Goal: Transaction & Acquisition: Purchase product/service

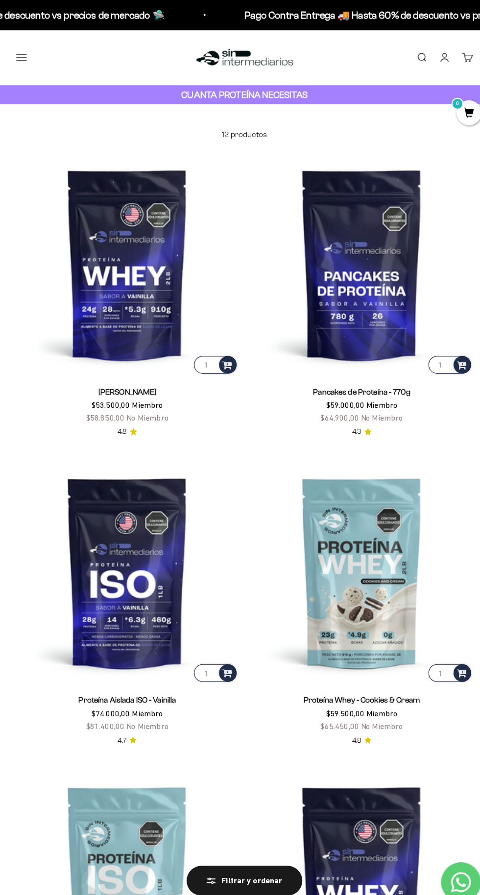
click at [23, 52] on button "Menú" at bounding box center [21, 56] width 11 height 11
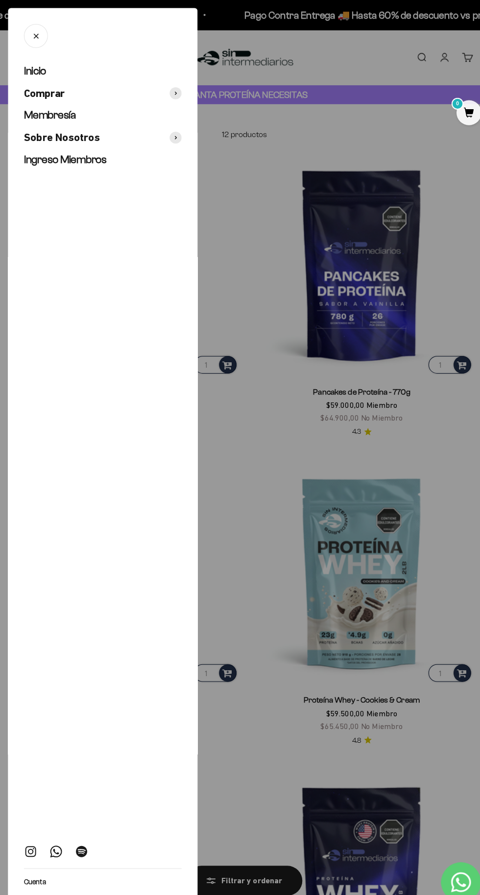
click at [182, 97] on div "Inicio Comprar Membresía Sobre Nosotros Ingreso Miembros Cuenta" at bounding box center [101, 475] width 186 height 824
click at [176, 92] on span at bounding box center [172, 92] width 12 height 12
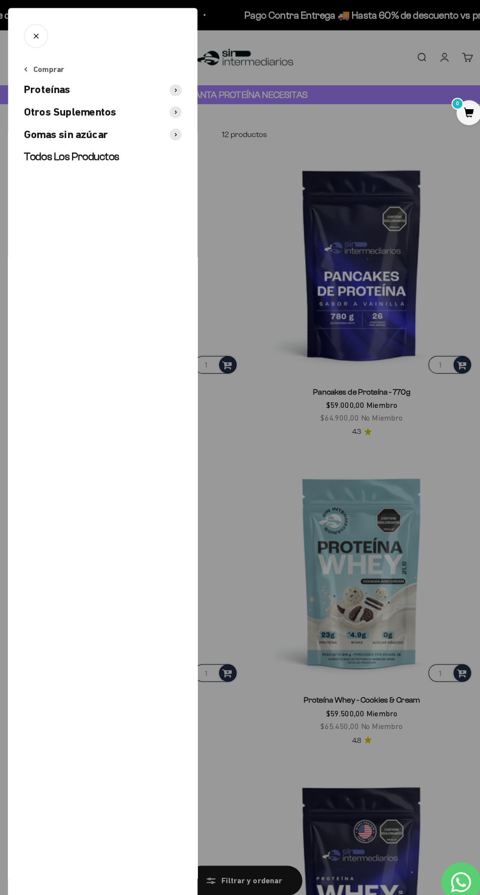
click at [182, 117] on div "Comprar Proteínas Otros Suplementos Gomas sin azúcar Todos Los Productos" at bounding box center [101, 475] width 186 height 824
click at [172, 110] on icon at bounding box center [172, 110] width 2 height 4
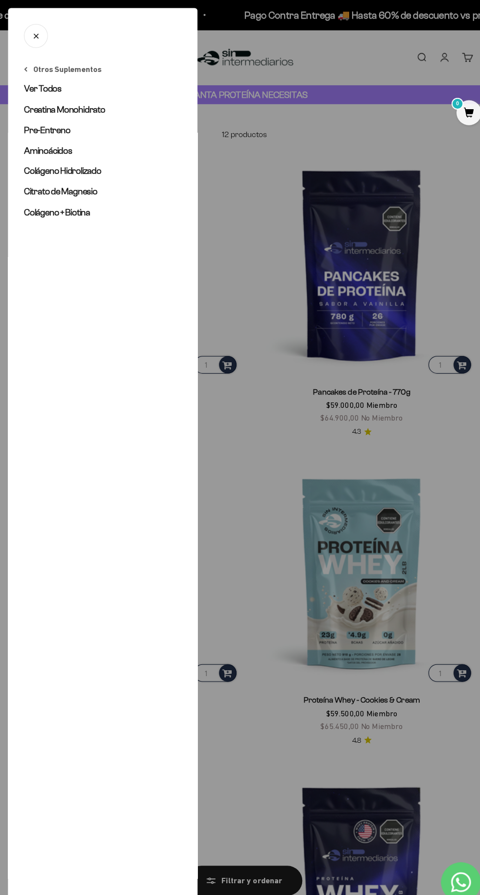
click at [68, 150] on span "Aminoácidos" at bounding box center [46, 148] width 47 height 10
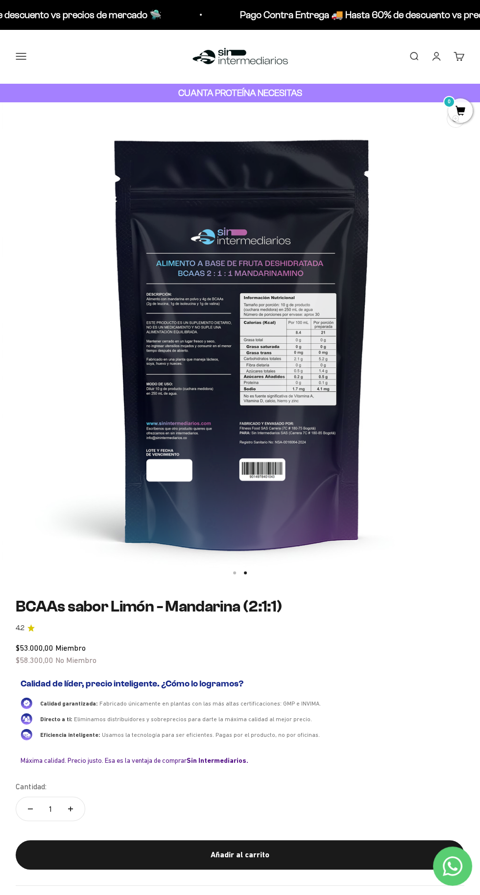
scroll to position [0, 481]
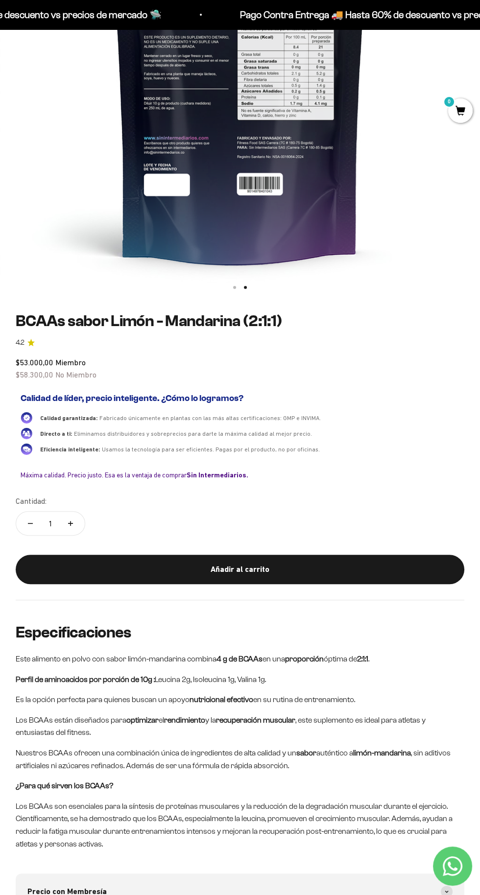
scroll to position [299, 0]
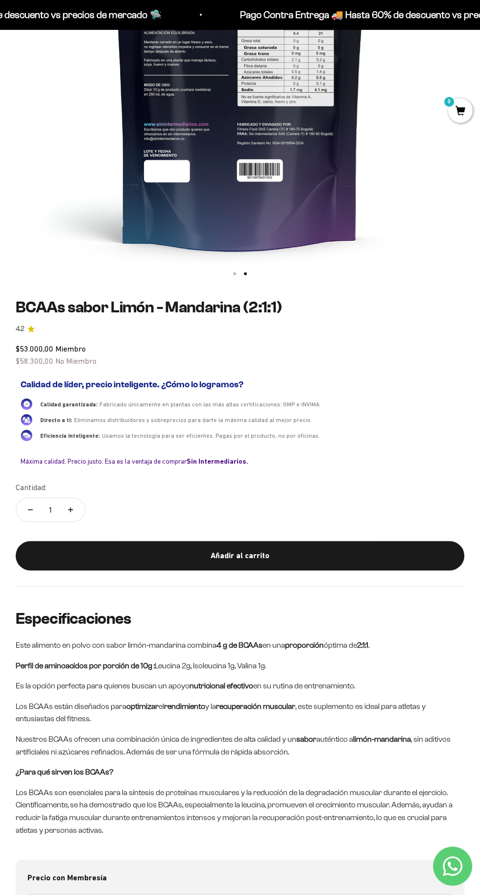
click at [294, 558] on div "Añadir al carrito" at bounding box center [239, 555] width 409 height 13
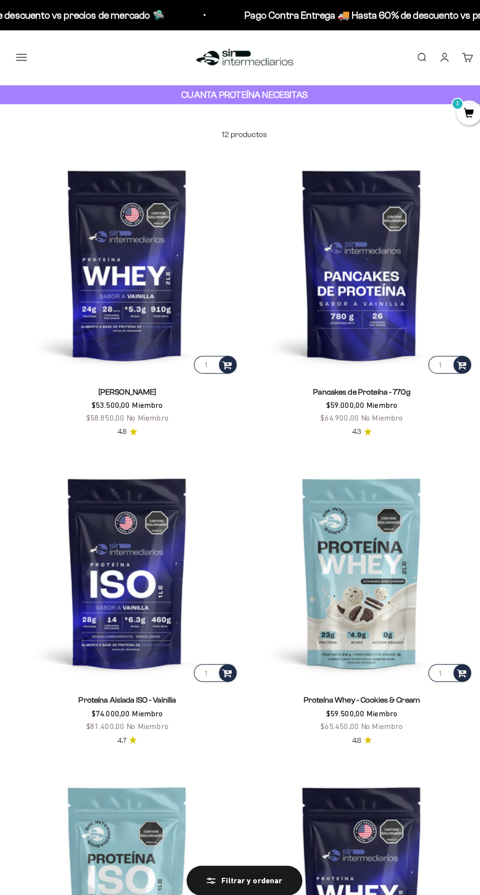
click at [26, 56] on button "Menú" at bounding box center [21, 56] width 11 height 11
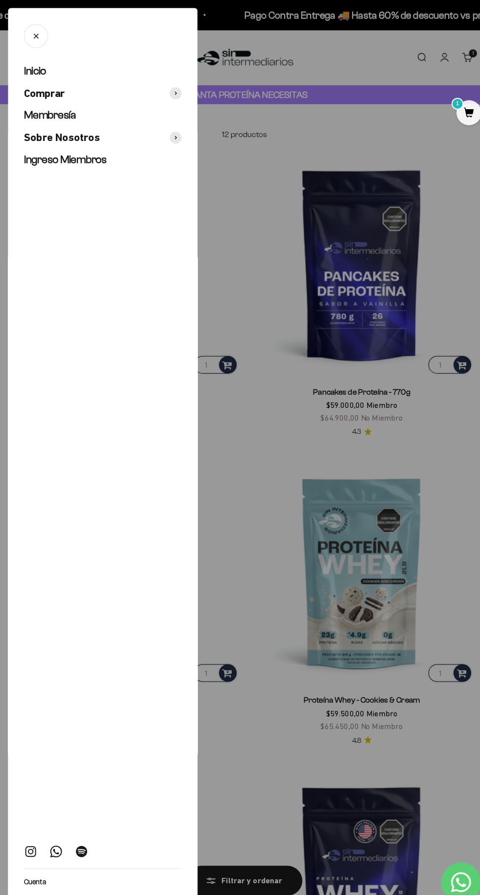
click at [172, 91] on icon at bounding box center [172, 92] width 2 height 4
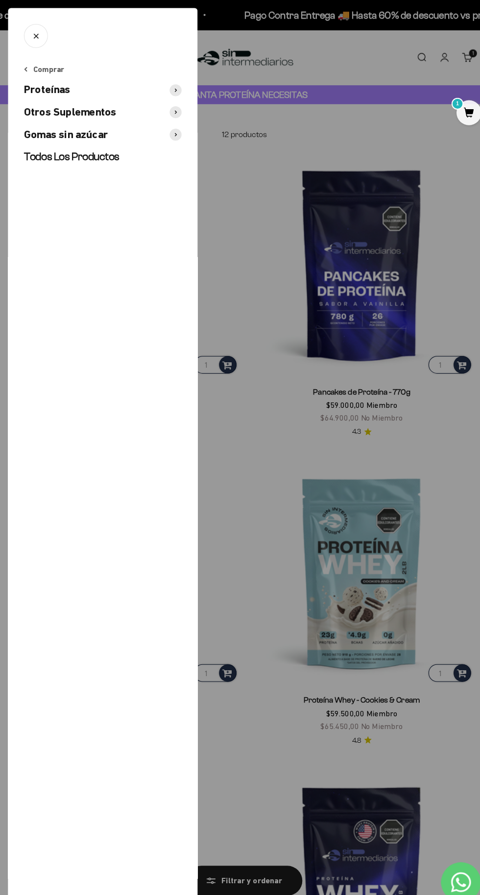
click at [177, 112] on span at bounding box center [172, 110] width 12 height 12
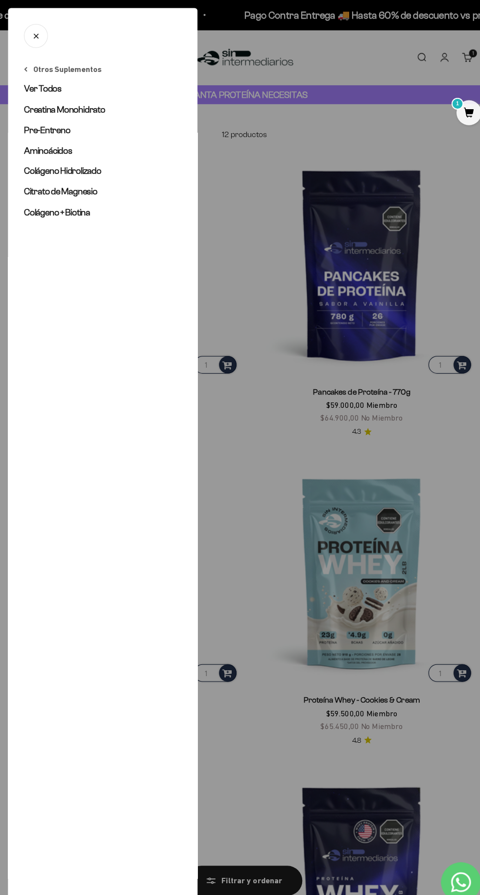
click at [98, 110] on span "Creatina Monohidrato" at bounding box center [63, 108] width 80 height 10
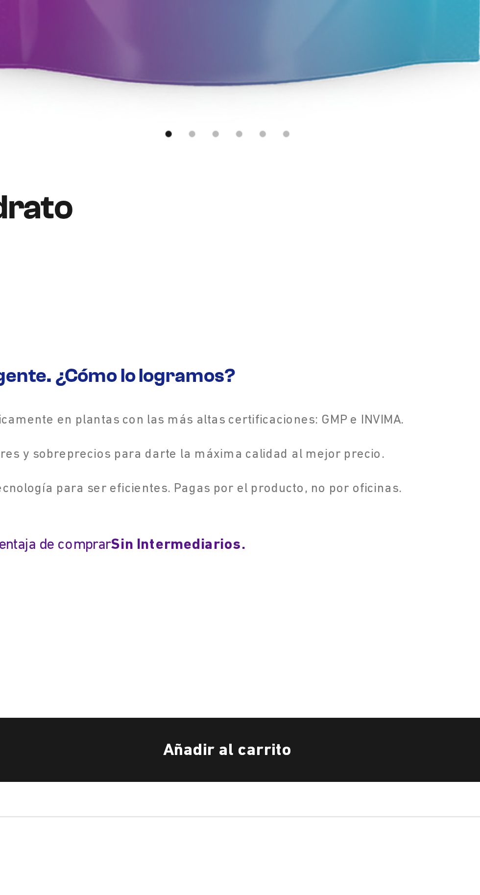
scroll to position [39, 0]
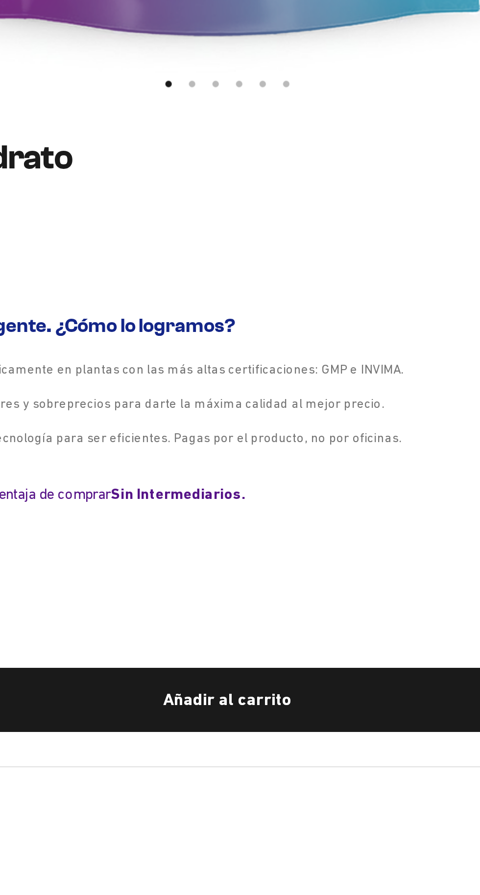
click at [254, 817] on div "Añadir al carrito" at bounding box center [239, 815] width 409 height 13
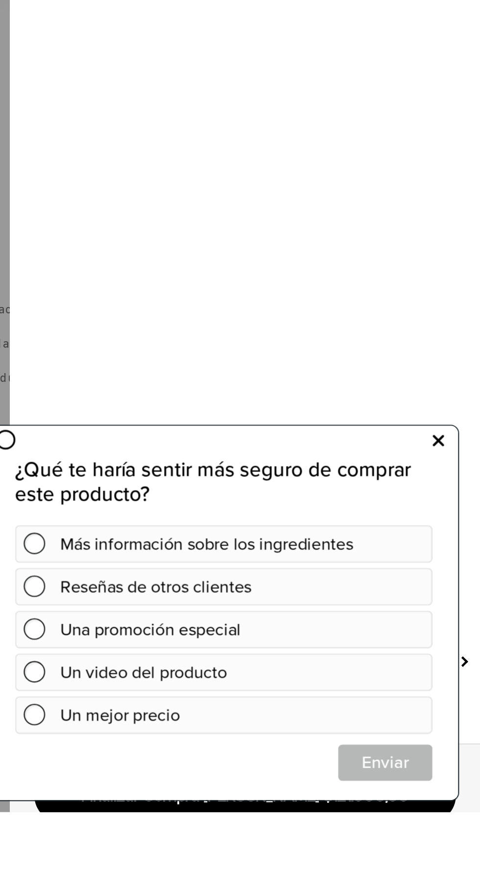
click at [197, 433] on icon at bounding box center [195, 430] width 5 height 13
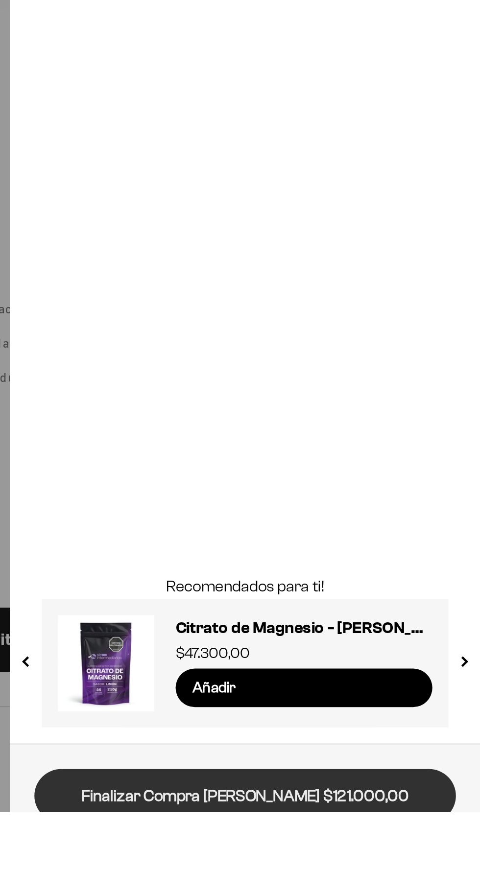
click at [375, 889] on link "Finalizar Compra [PERSON_NAME] $121.000,00" at bounding box center [372, 887] width 193 height 25
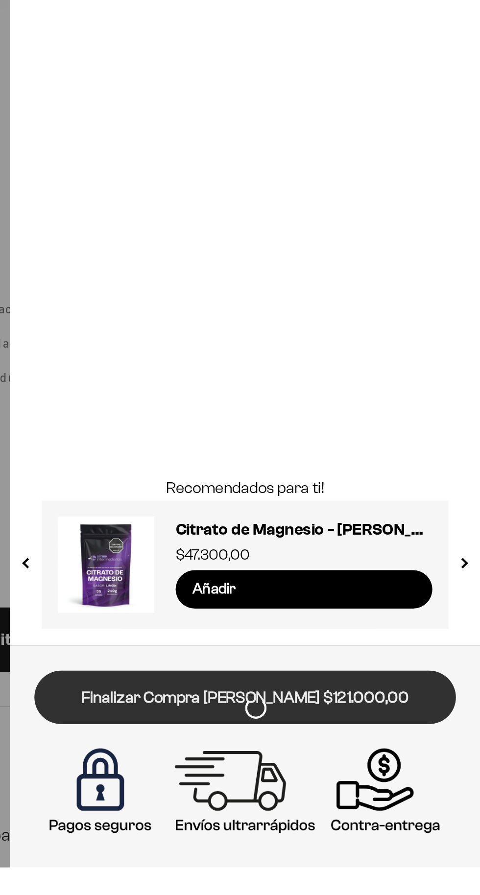
scroll to position [77, 0]
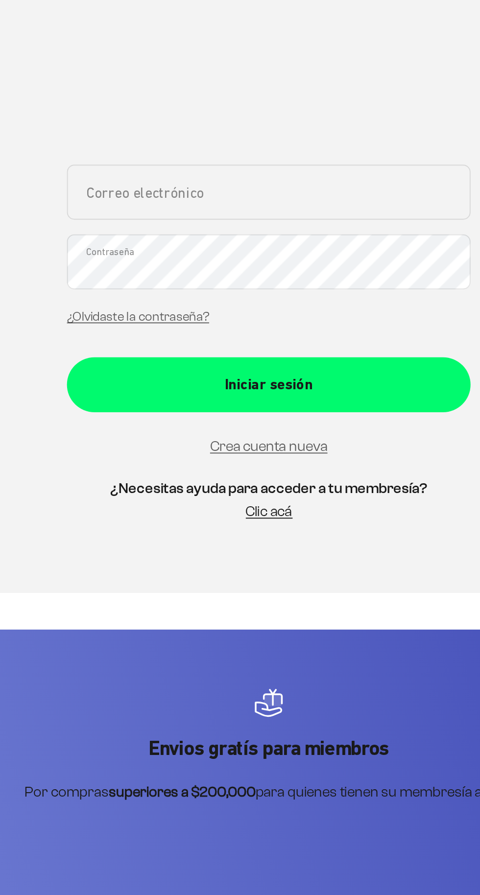
click at [254, 418] on link "Crea cuenta nueva" at bounding box center [239, 414] width 63 height 8
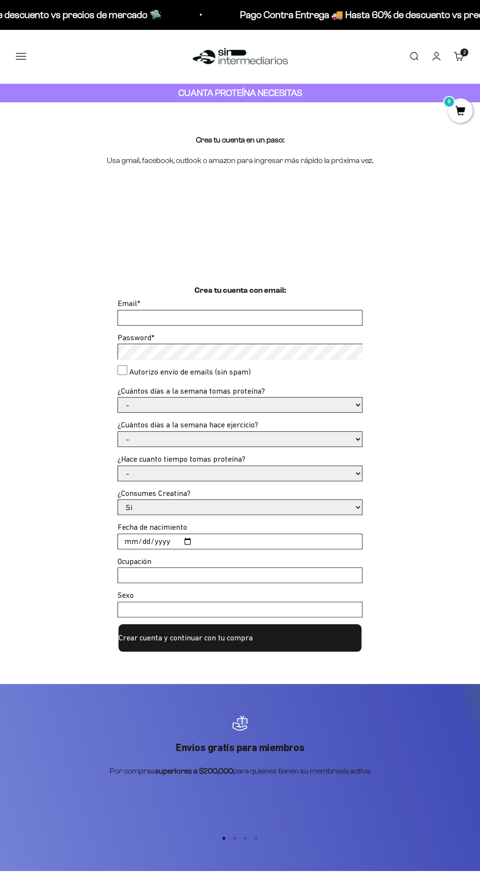
click at [288, 320] on input "Email *" at bounding box center [240, 317] width 244 height 15
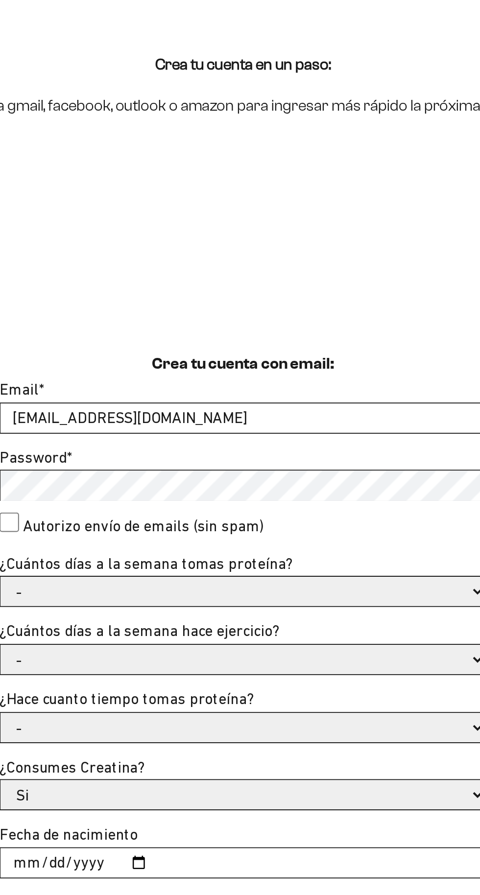
click at [287, 320] on input "[EMAIL_ADDRESS][DOMAIN_NAME]" at bounding box center [240, 317] width 244 height 15
type input "jlpt312@h"
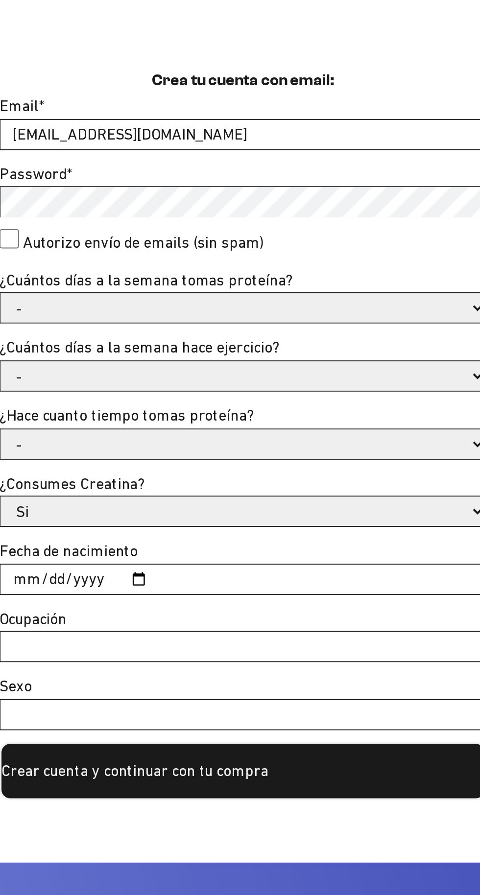
type input "jorgepuerta312@gmail.com"
click at [227, 408] on select "- 1 o 2 3 a 5 6 o 7" at bounding box center [240, 404] width 244 height 15
select select "1 o 2"
click at [118, 397] on select "- 1 o 2 3 a 5 6 o 7" at bounding box center [240, 404] width 244 height 15
click at [288, 440] on select "- No hago 1 a 2 días 3 a 5 días 6 o 7 días" at bounding box center [240, 439] width 244 height 15
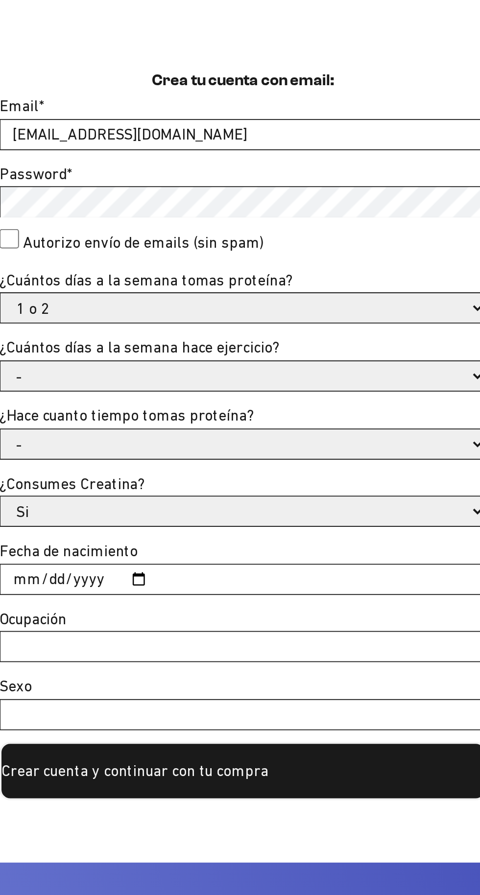
select select "3 a 5 días"
click at [118, 432] on select "- No hago 1 a 2 días 3 a 5 días 6 o 7 días" at bounding box center [240, 439] width 244 height 15
click at [272, 476] on select "- Apenas estoy empezando Menos de 6 meses Más de 6 meses Hace más de un año" at bounding box center [240, 473] width 244 height 15
select select "Apenas estoy empezando"
click at [118, 466] on select "- Apenas estoy empezando Menos de 6 meses Más de 6 meses Hace más de un año" at bounding box center [240, 473] width 244 height 15
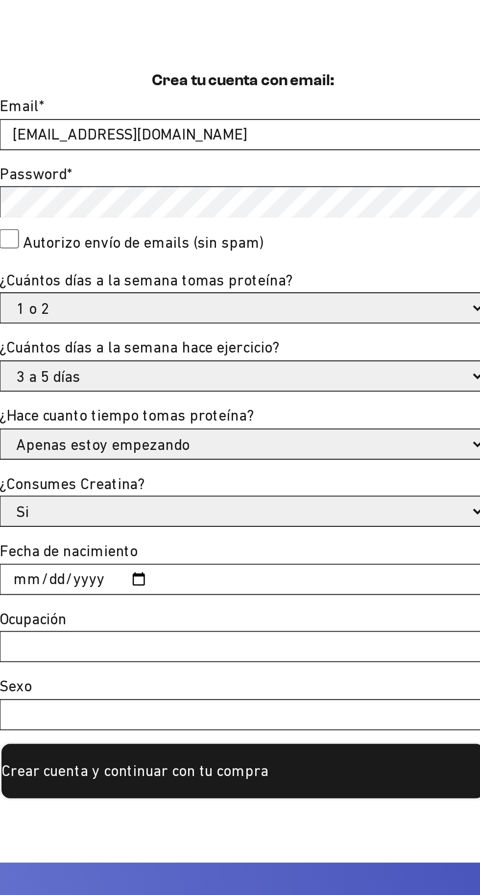
click at [294, 506] on select "Si No" at bounding box center [240, 507] width 244 height 15
select select "No"
click at [118, 500] on select "Si No" at bounding box center [240, 507] width 244 height 15
click at [275, 547] on input "Fecha de nacimiento" at bounding box center [240, 541] width 244 height 15
type input "1976-03-12"
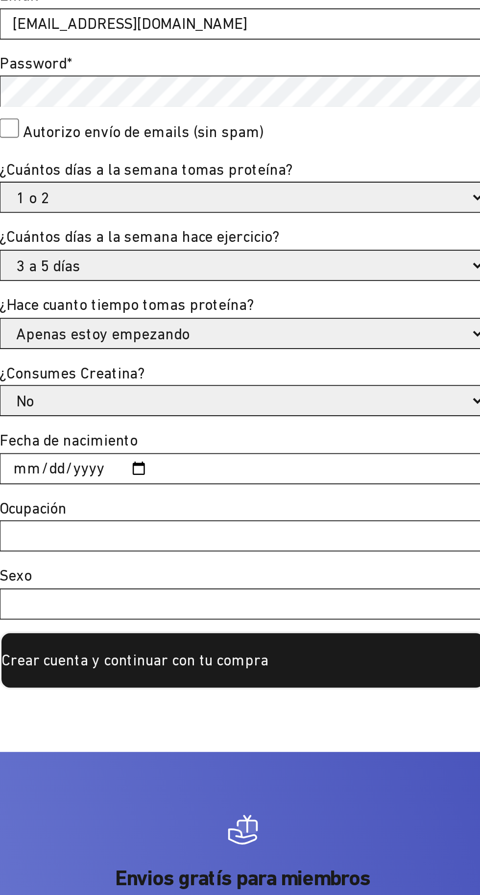
click at [240, 577] on input "Ocupación" at bounding box center [240, 575] width 244 height 15
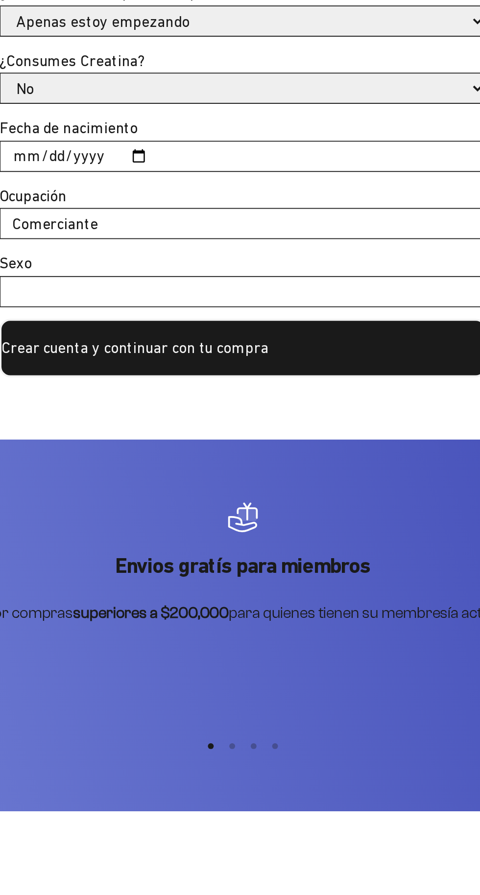
type input "Comerciante"
click at [284, 609] on input "Sexo" at bounding box center [240, 609] width 244 height 15
click at [256, 613] on input "Sexo" at bounding box center [240, 609] width 244 height 15
type input "H"
type input "Masculino"
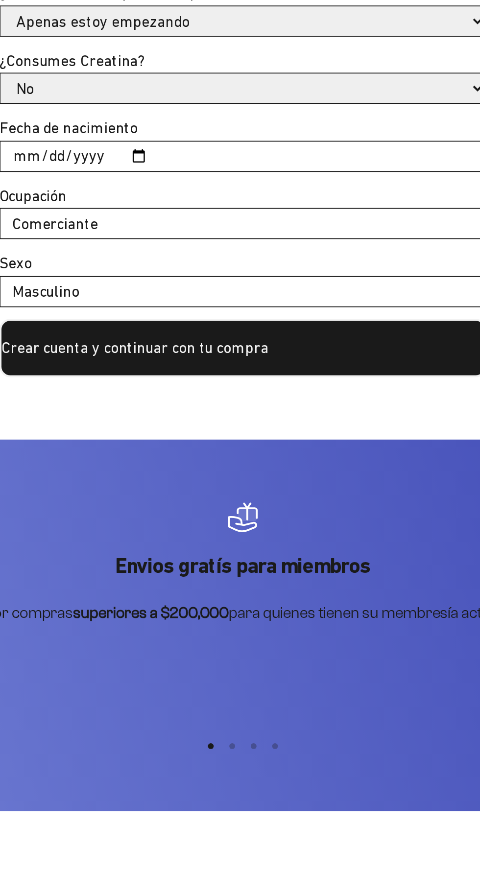
click at [259, 638] on button "Crear cuenta y continuar con tu compra" at bounding box center [239, 637] width 245 height 29
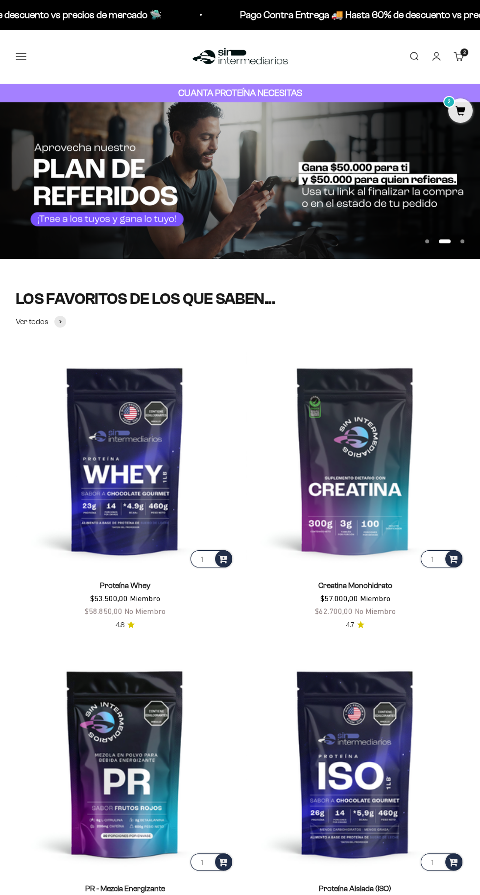
click at [440, 54] on link "Cuenta" at bounding box center [436, 56] width 11 height 11
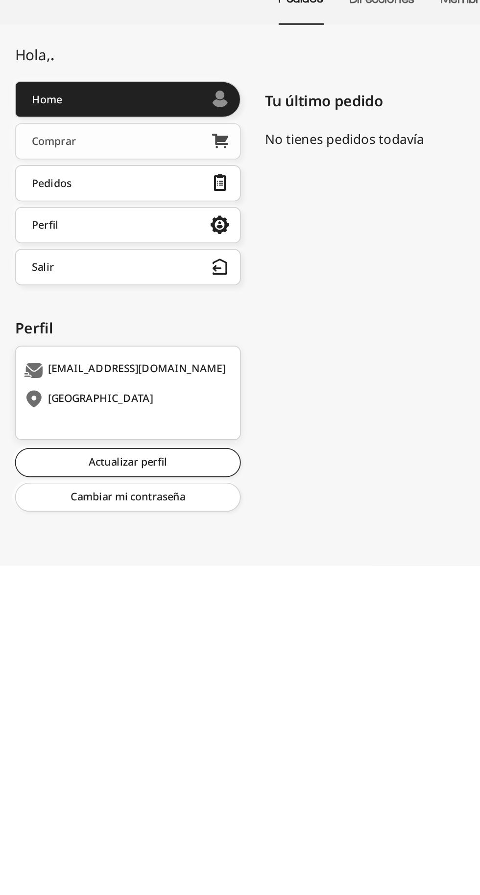
click at [35, 207] on div "Comprar" at bounding box center [33, 204] width 27 height 7
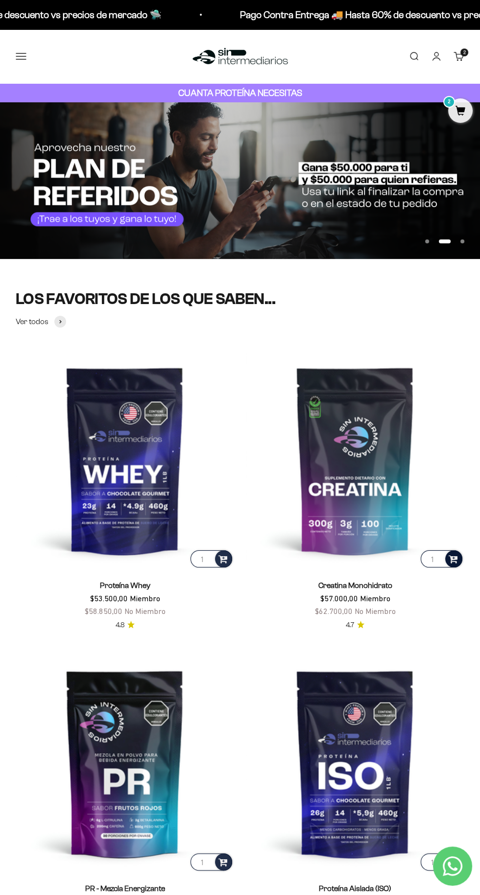
click at [455, 556] on span at bounding box center [452, 558] width 9 height 11
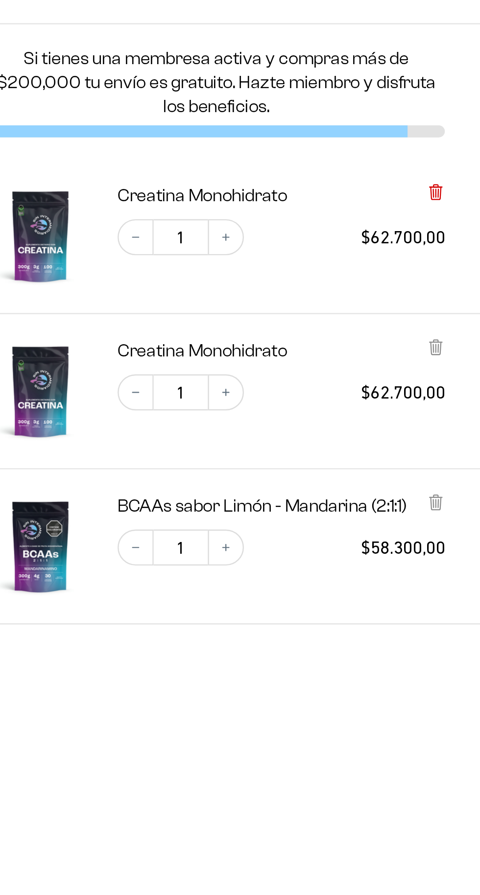
click at [460, 111] on icon at bounding box center [461, 113] width 4 height 5
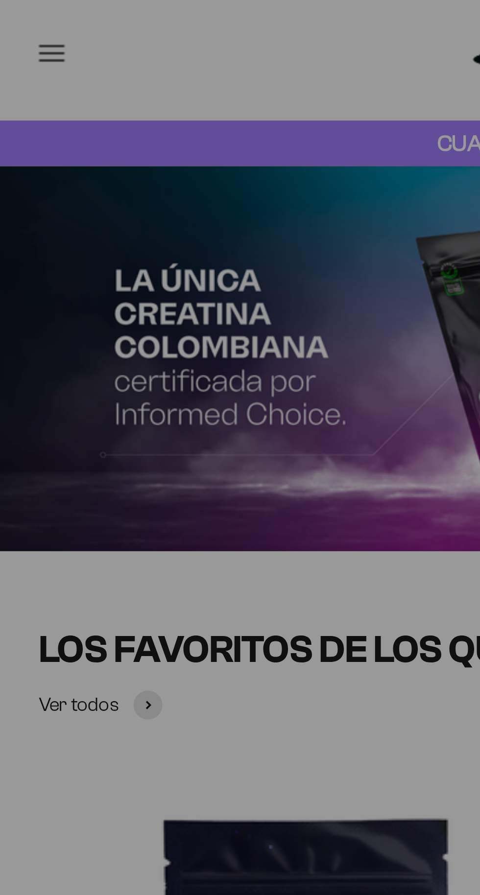
click at [61, 233] on div at bounding box center [240, 447] width 480 height 895
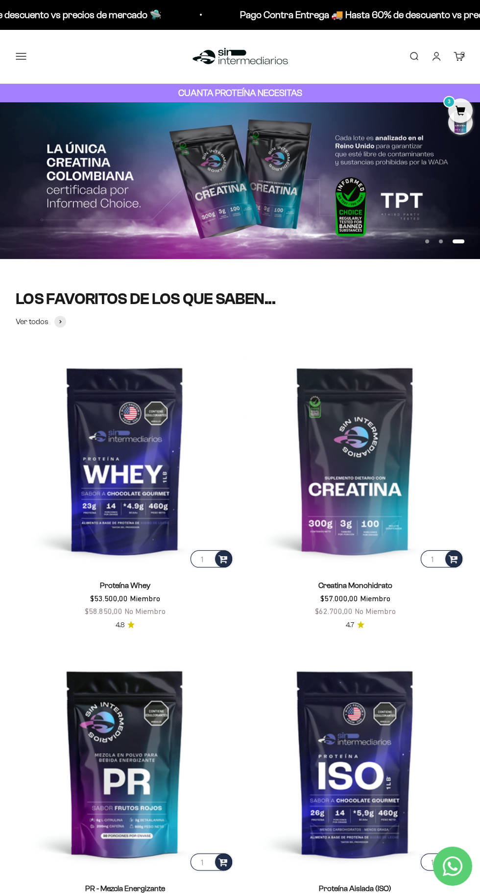
click at [35, 353] on img at bounding box center [125, 460] width 218 height 218
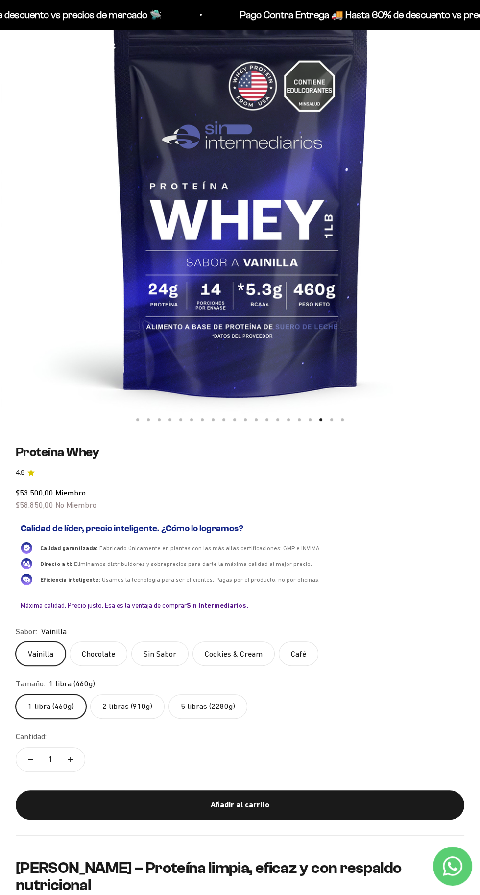
scroll to position [158, 0]
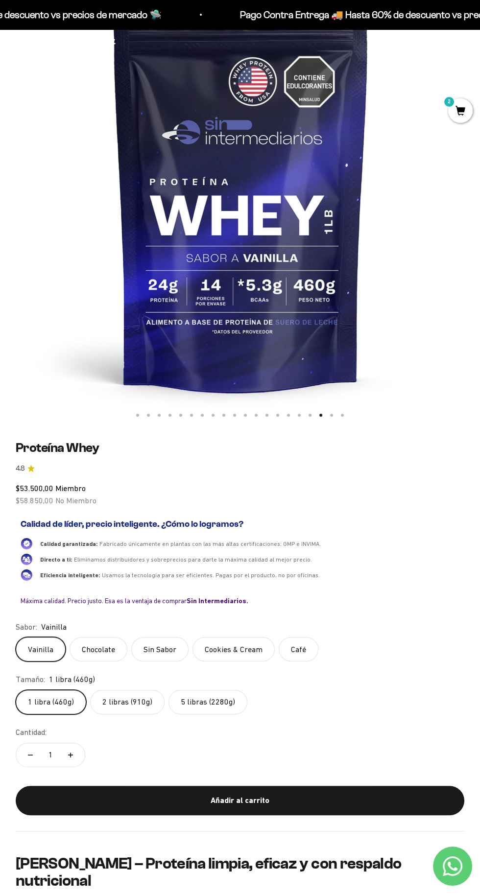
click at [248, 800] on div "Añadir al carrito" at bounding box center [239, 800] width 409 height 13
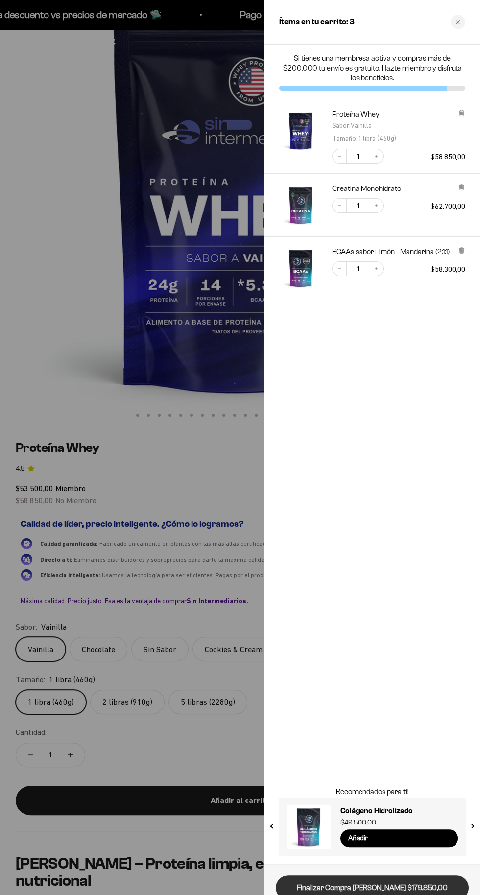
click at [374, 886] on link "Finalizar Compra [PERSON_NAME] $179.850,00" at bounding box center [372, 887] width 193 height 25
